Goal: Find specific page/section: Find specific page/section

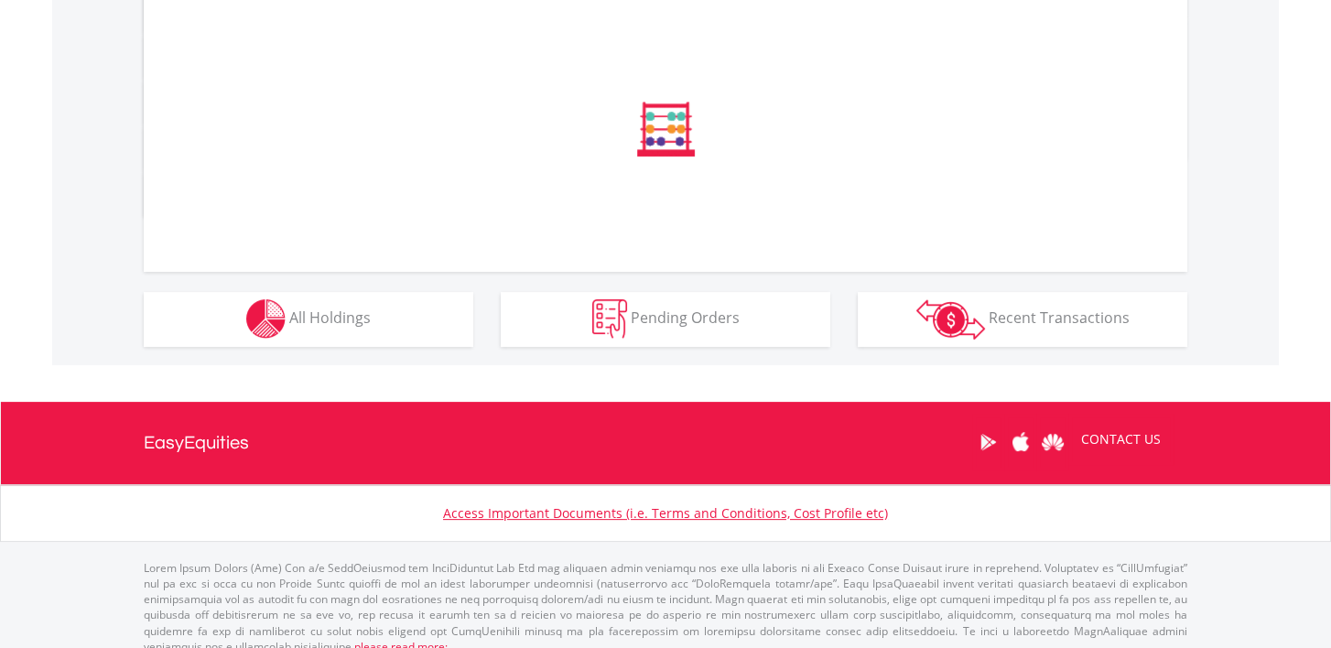
scroll to position [650, 0]
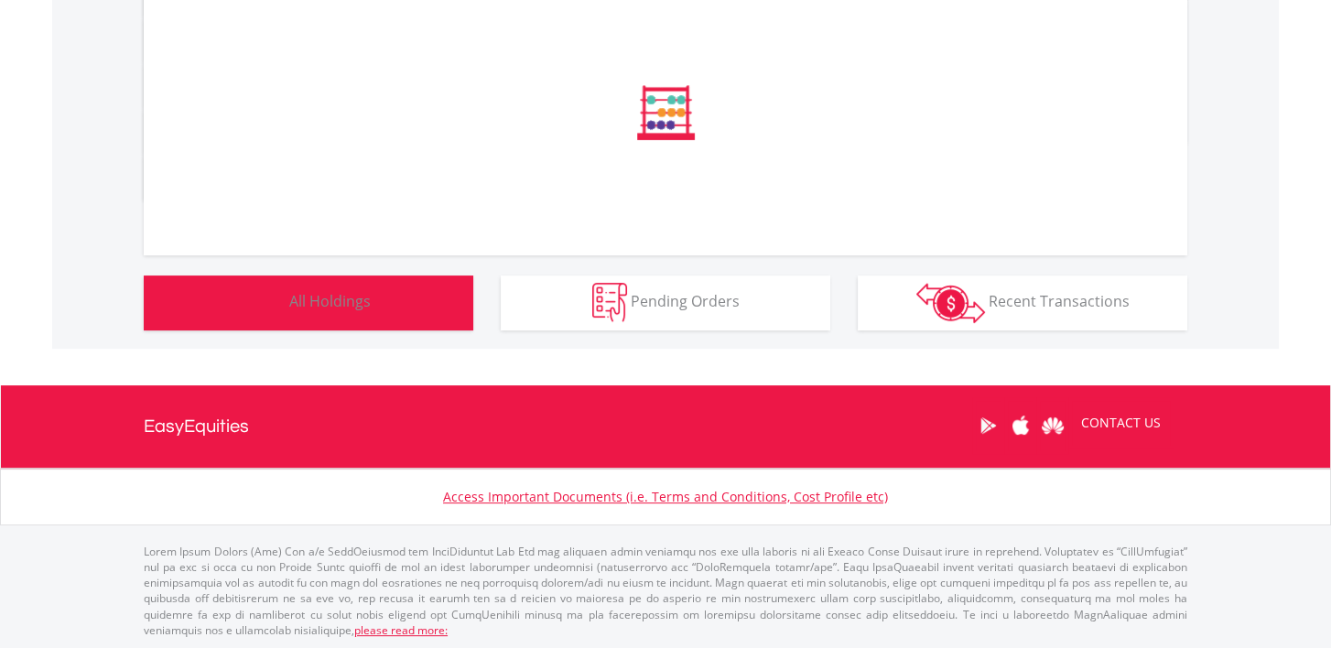
click at [383, 310] on button "Holdings All Holdings" at bounding box center [309, 303] width 330 height 55
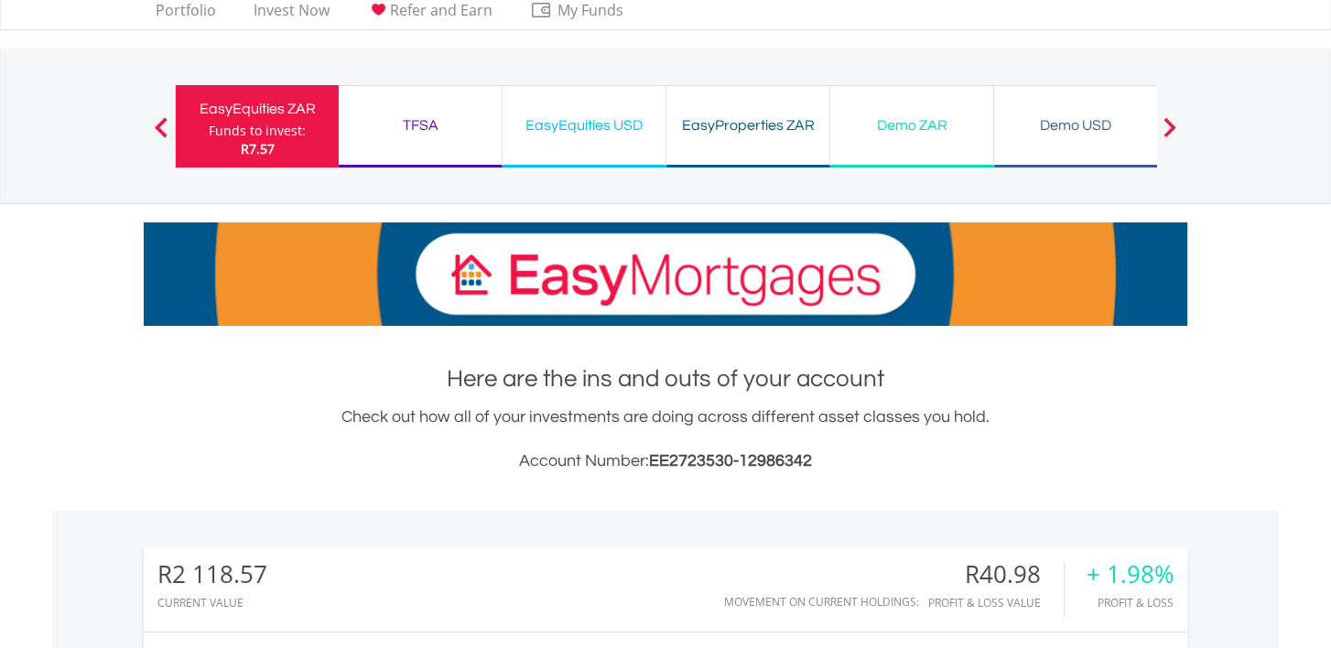
scroll to position [0, 0]
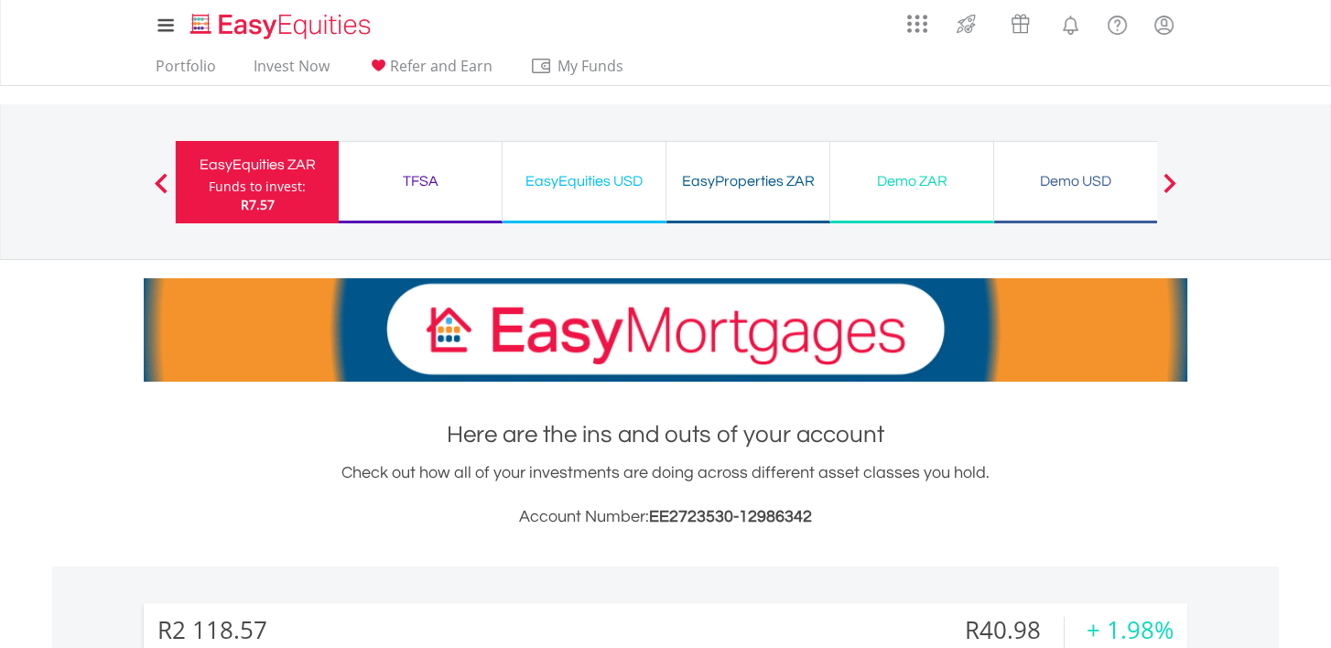
click at [419, 170] on div "TFSA" at bounding box center [420, 181] width 141 height 26
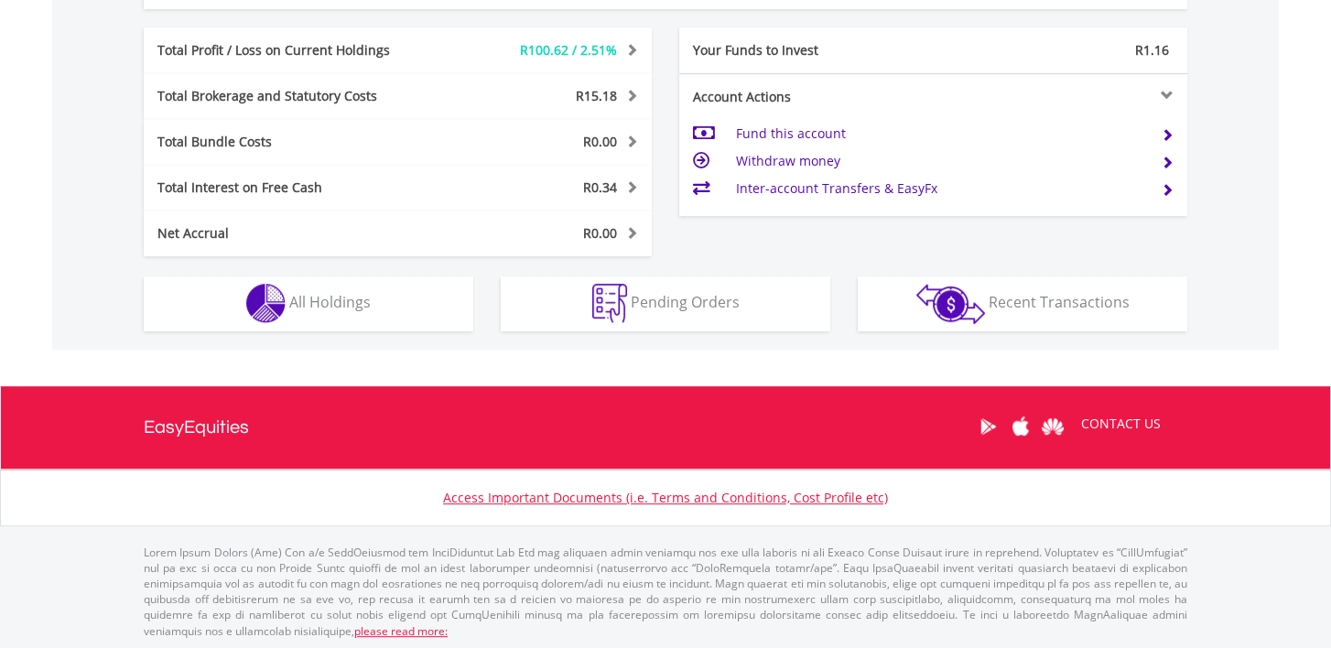
scroll to position [175, 348]
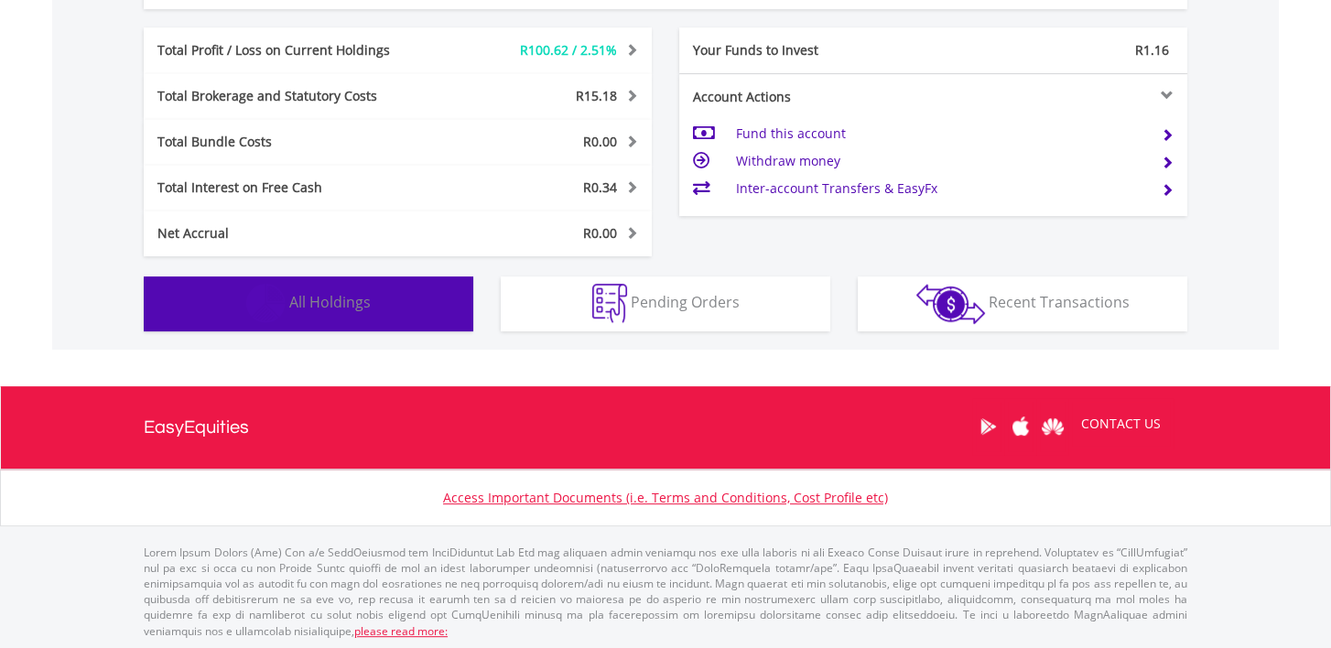
click at [376, 312] on button "Holdings All Holdings" at bounding box center [309, 304] width 330 height 55
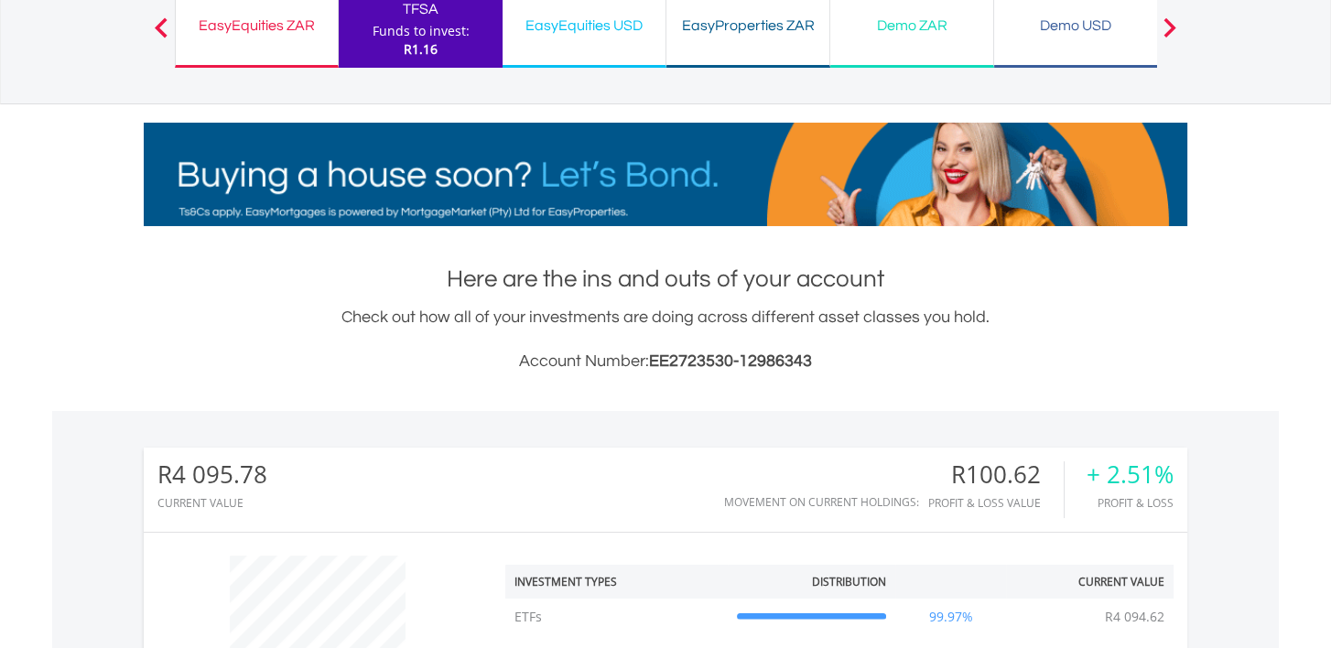
scroll to position [0, 0]
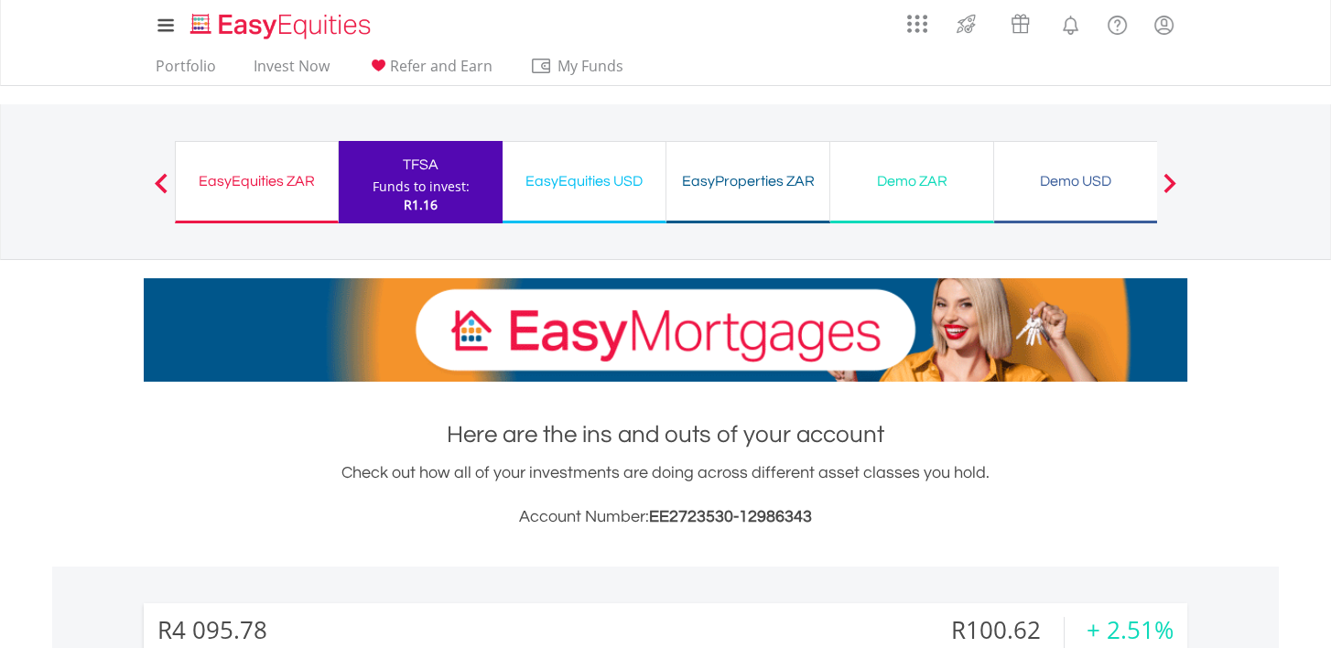
click at [572, 198] on div "EasyEquities USD Funds to invest: R1.16" at bounding box center [585, 182] width 164 height 82
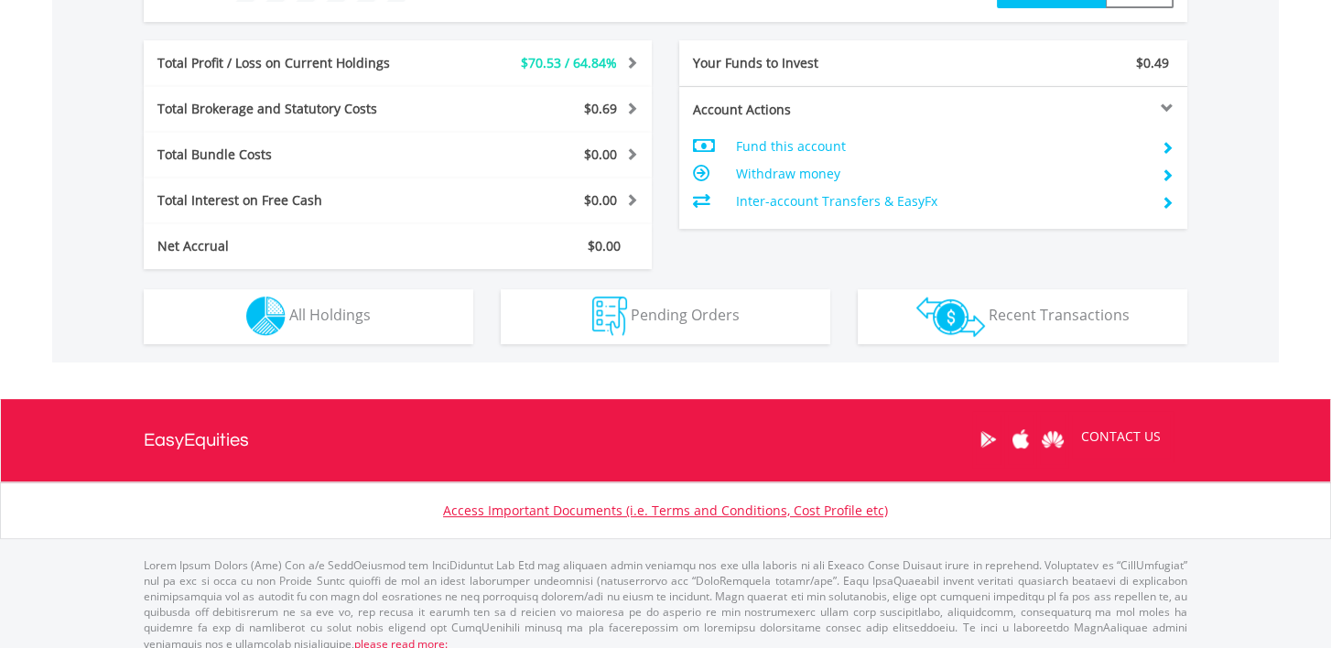
scroll to position [898, 0]
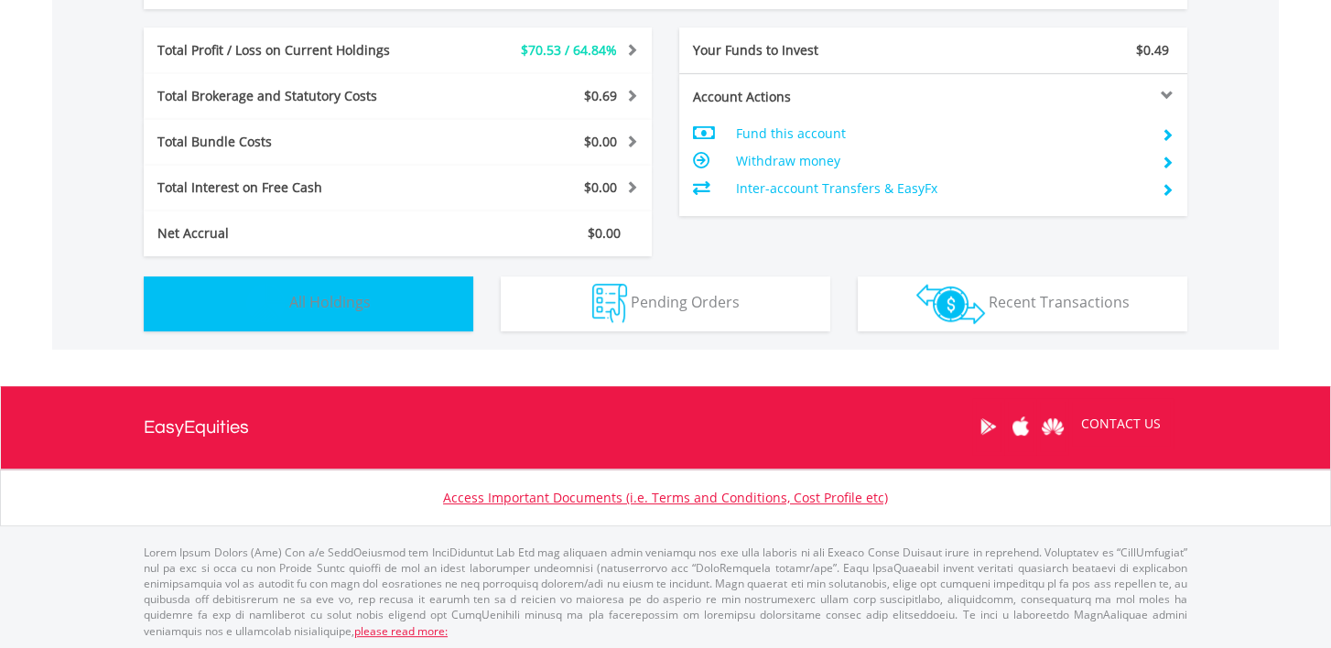
click at [363, 317] on button "Holdings All Holdings" at bounding box center [309, 304] width 330 height 55
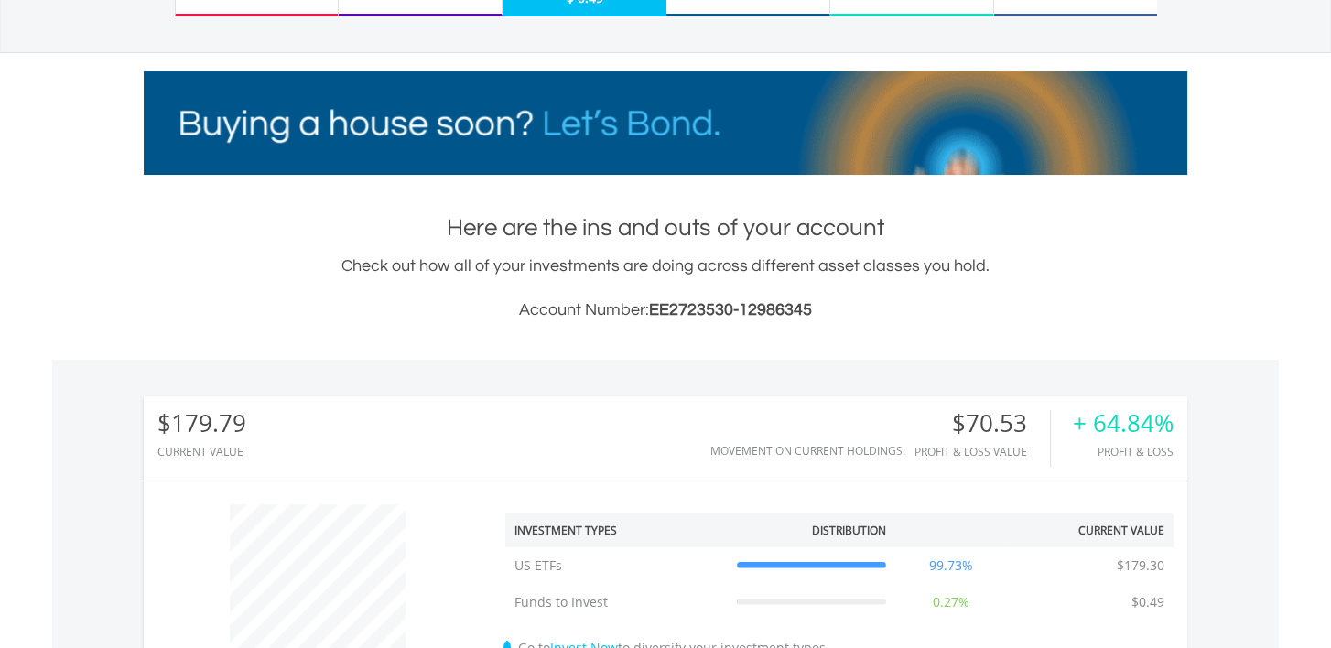
scroll to position [0, 0]
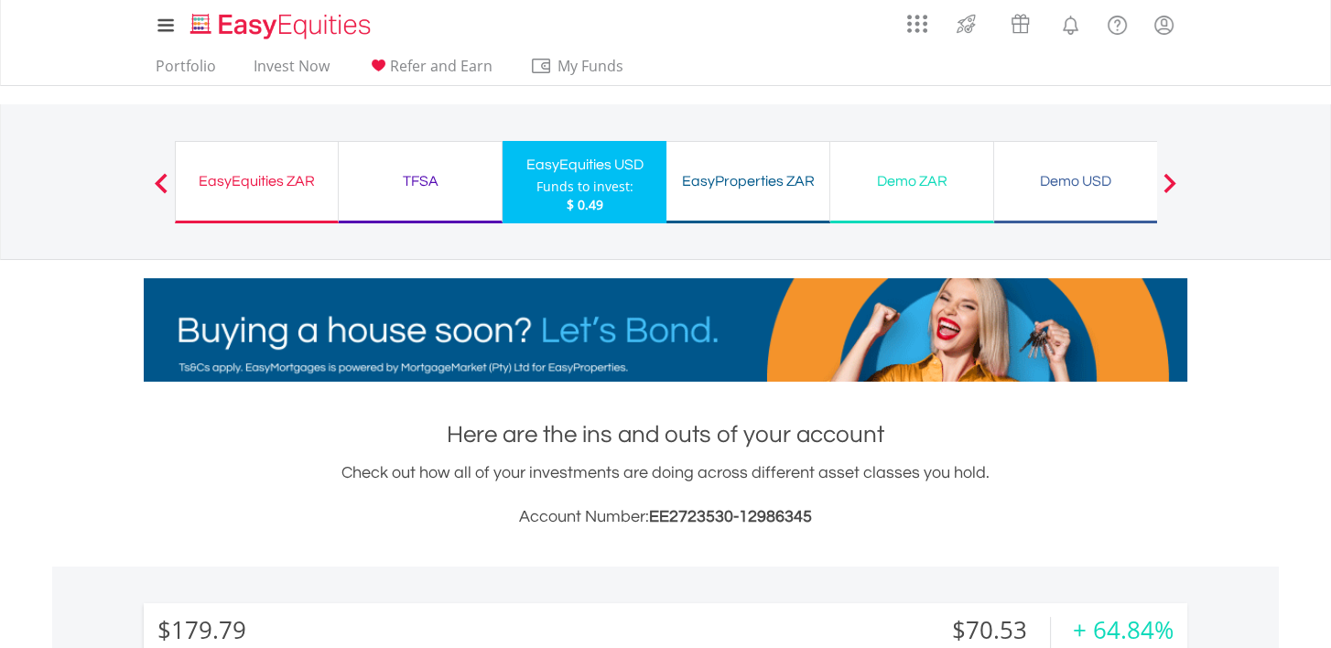
click at [716, 182] on div "EasyProperties ZAR" at bounding box center [748, 181] width 141 height 26
